Goal: Task Accomplishment & Management: Use online tool/utility

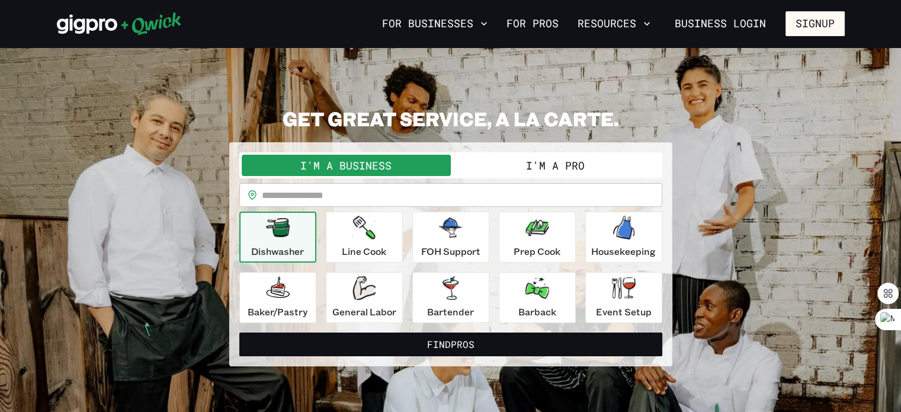
click at [576, 157] on button "I'm a Pro" at bounding box center [555, 165] width 209 height 21
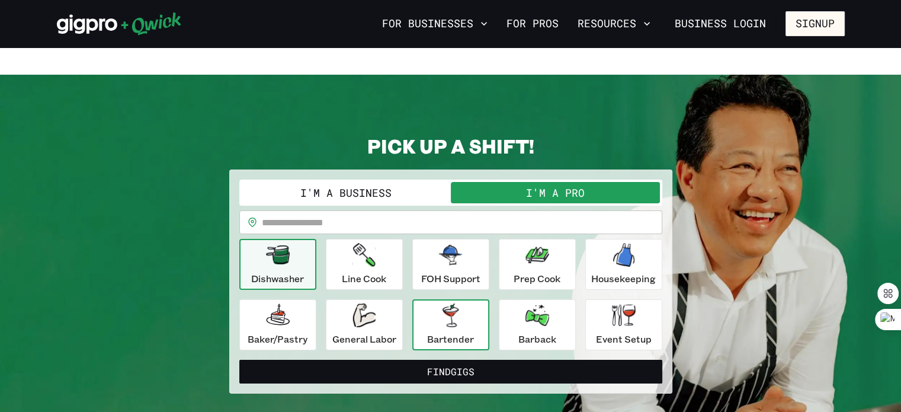
click at [455, 303] on icon "button" at bounding box center [450, 315] width 16 height 24
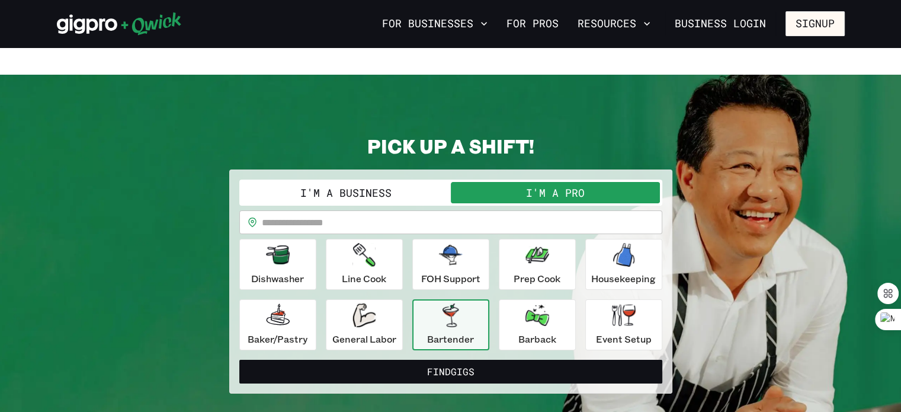
click at [443, 359] on button "Find Gigs" at bounding box center [450, 371] width 423 height 24
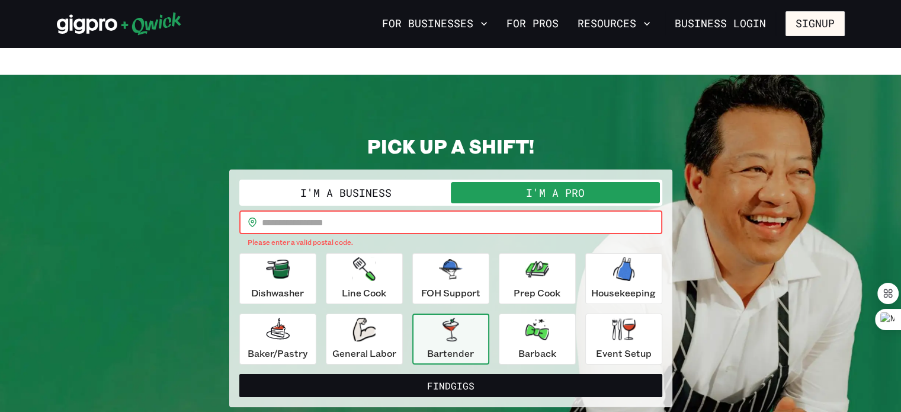
click at [325, 210] on input "text" at bounding box center [462, 222] width 400 height 24
type input "*****"
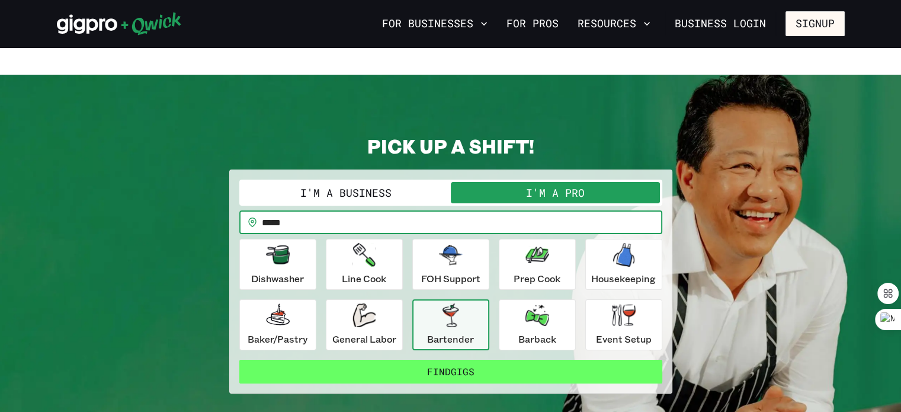
click at [444, 359] on button "Find Gigs" at bounding box center [450, 371] width 423 height 24
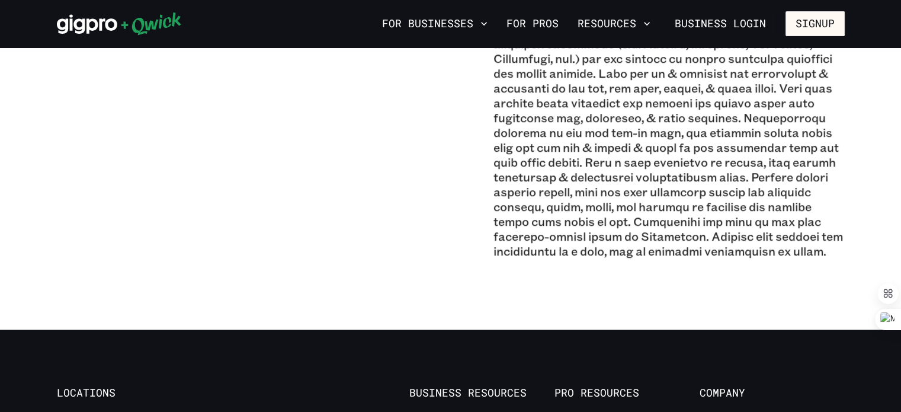
scroll to position [1007, 0]
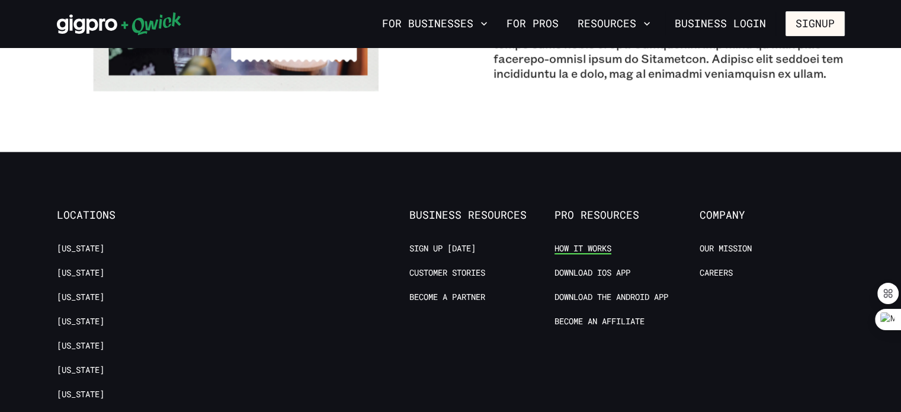
click at [580, 243] on link "How it Works" at bounding box center [582, 248] width 57 height 11
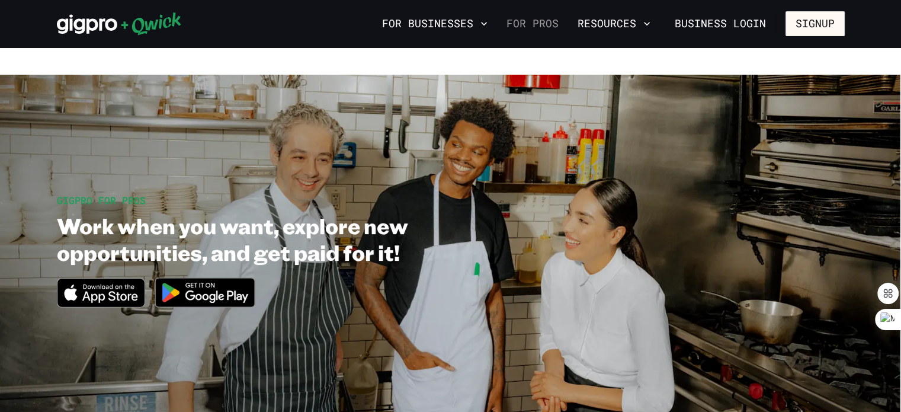
click at [539, 20] on link "For Pros" at bounding box center [533, 24] width 62 height 20
click at [538, 20] on link "For Pros" at bounding box center [533, 24] width 62 height 20
